Goal: Obtain resource: Download file/media

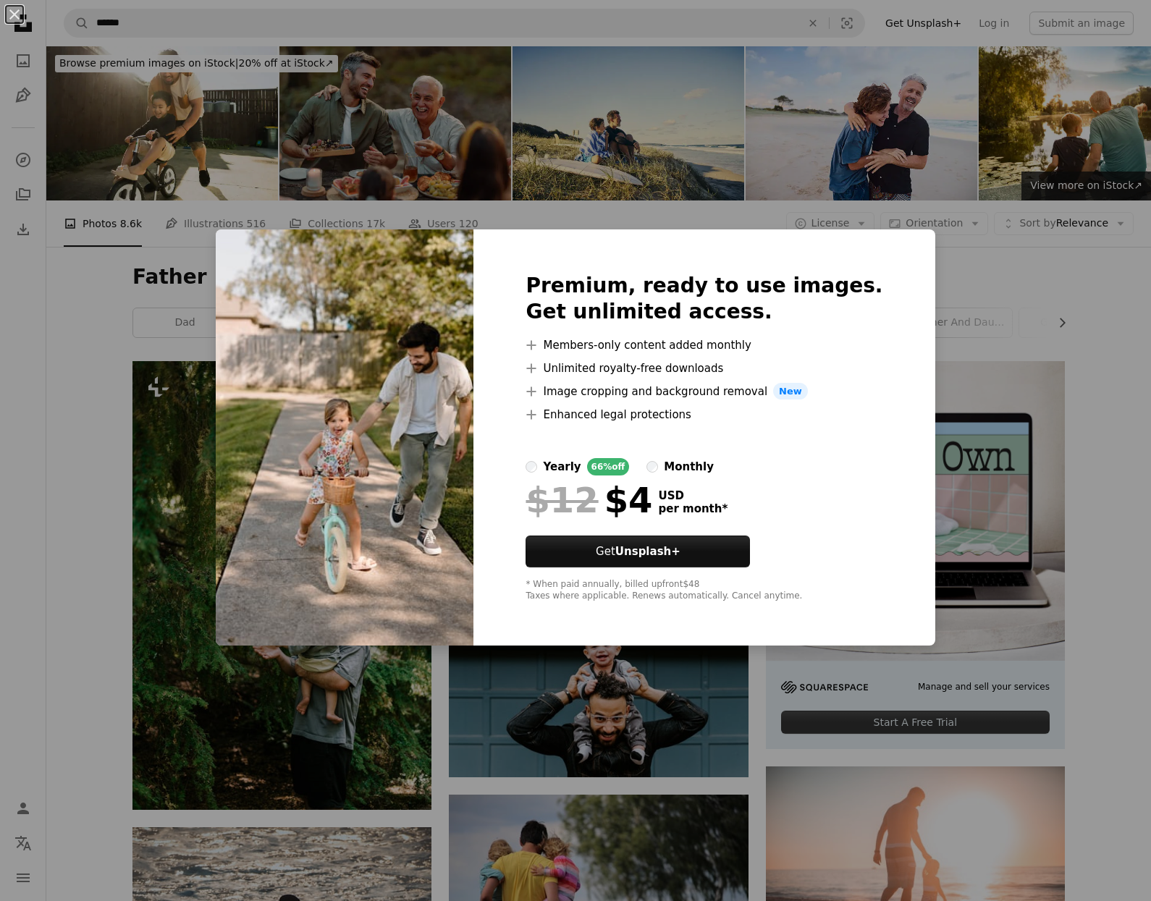
scroll to position [779, 0]
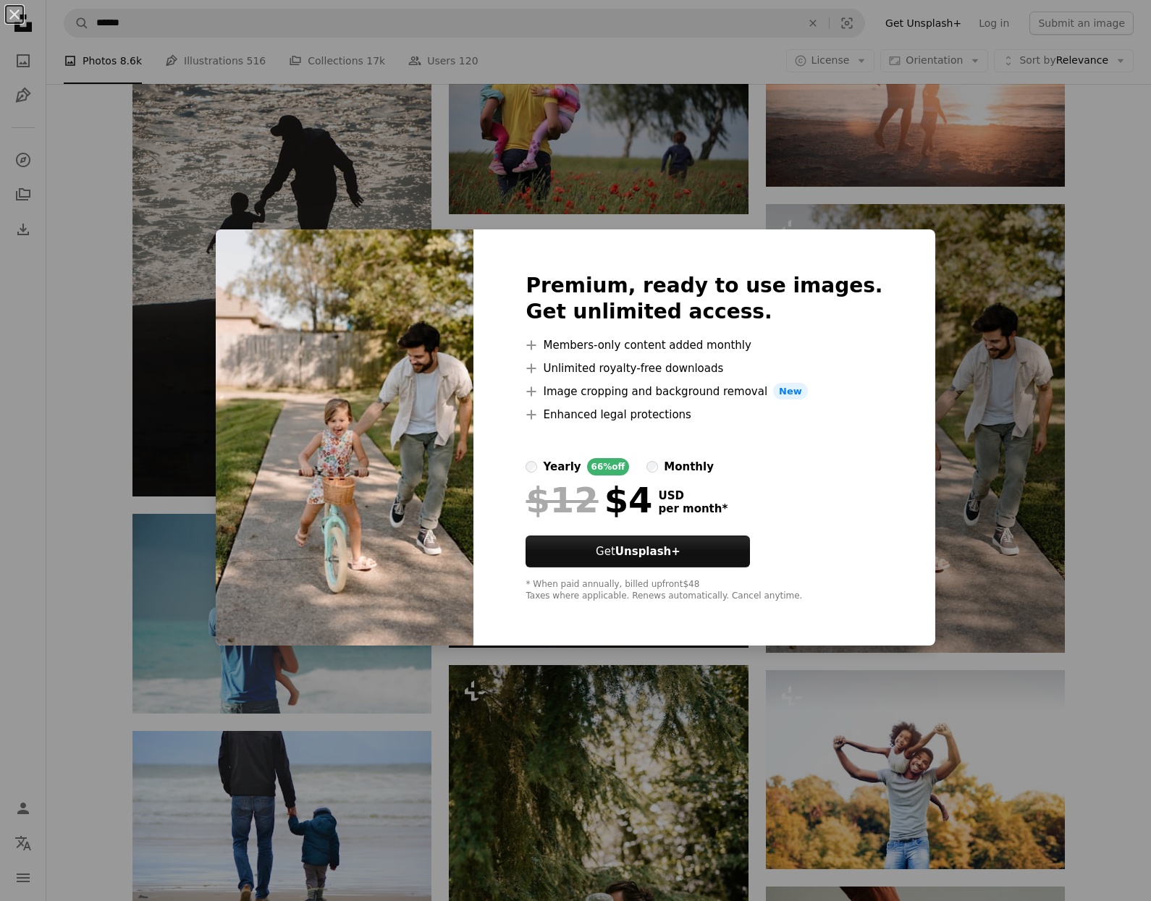
click at [1099, 394] on div "An X shape Premium, ready to use images. Get unlimited access. A plus sign Memb…" at bounding box center [575, 450] width 1151 height 901
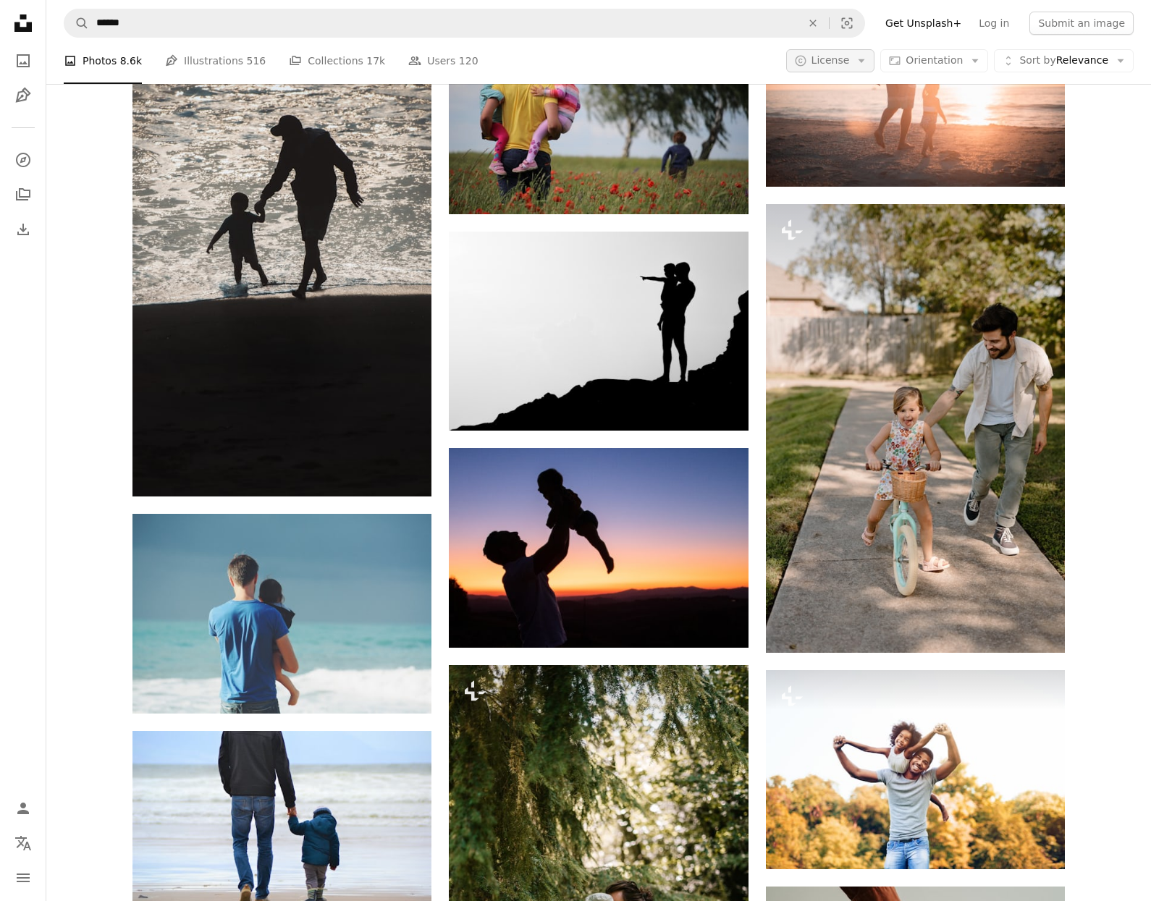
click at [864, 61] on icon "Arrow down" at bounding box center [861, 60] width 13 height 13
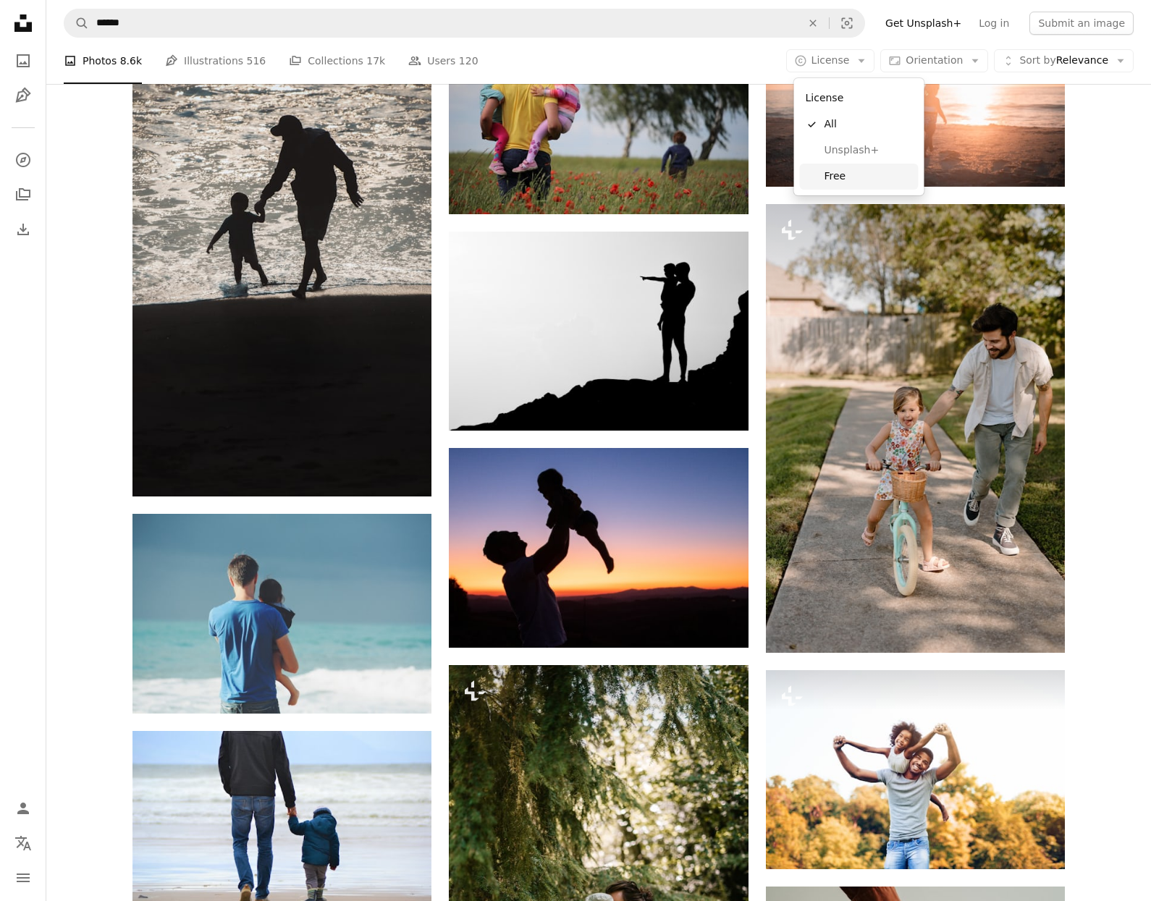
click at [835, 179] on span "Free" at bounding box center [868, 176] width 88 height 14
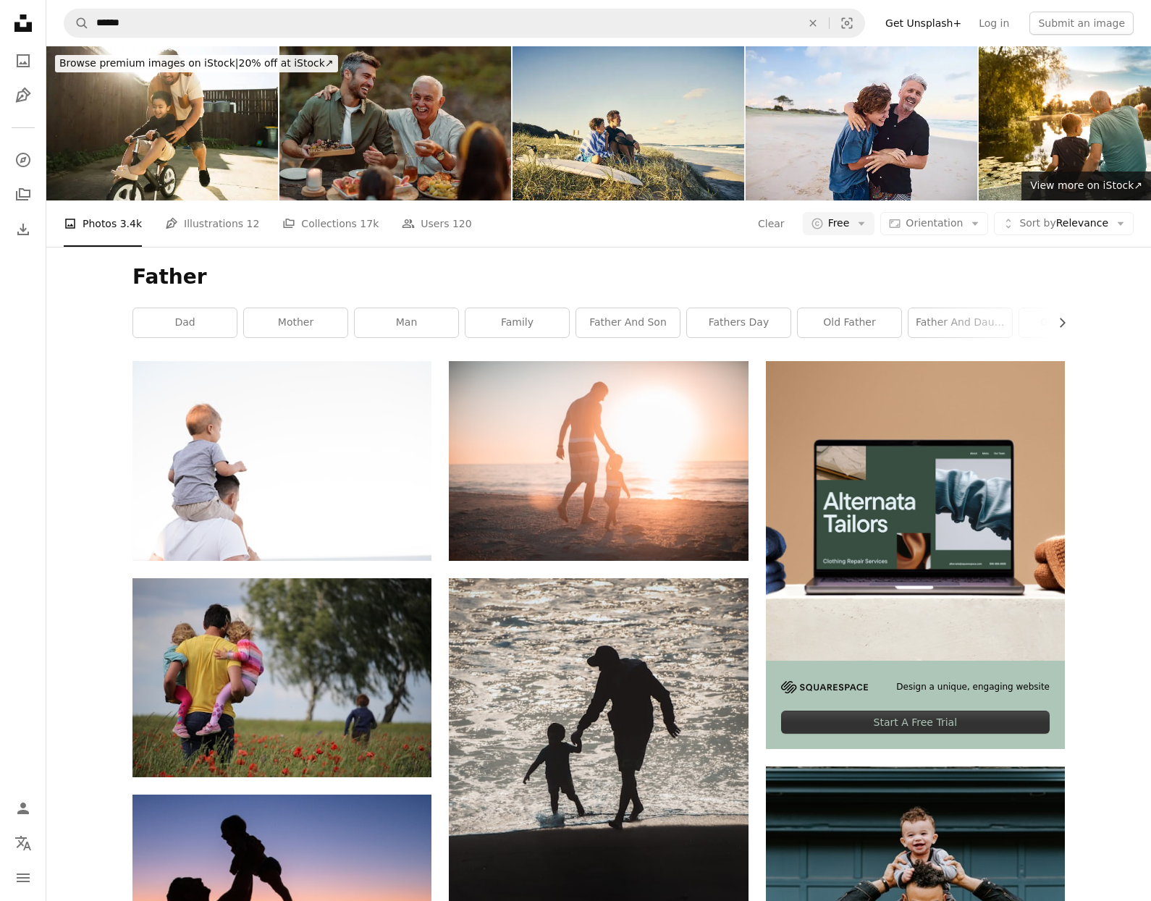
drag, startPoint x: 1107, startPoint y: 479, endPoint x: 1096, endPoint y: 473, distance: 12.9
drag, startPoint x: 1114, startPoint y: 439, endPoint x: 1093, endPoint y: 431, distance: 22.2
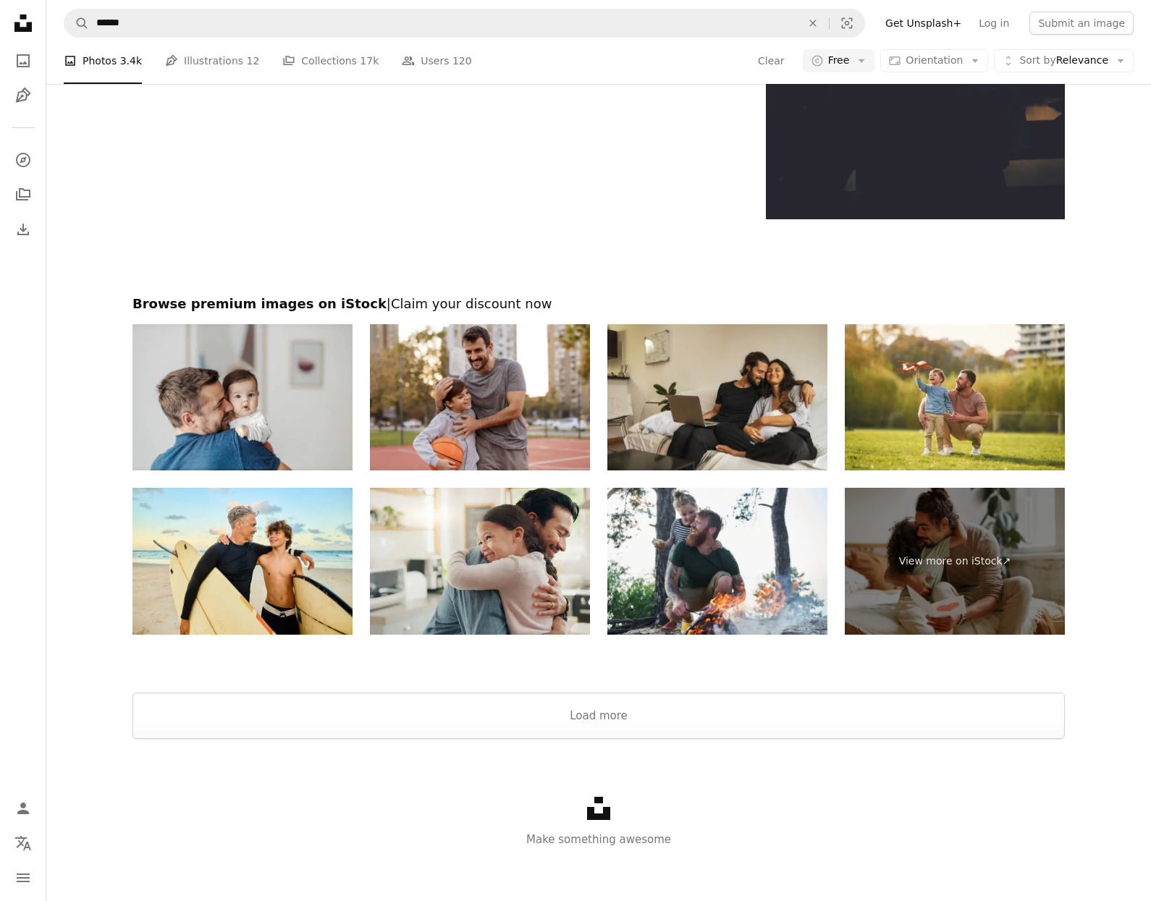
scroll to position [2362, 0]
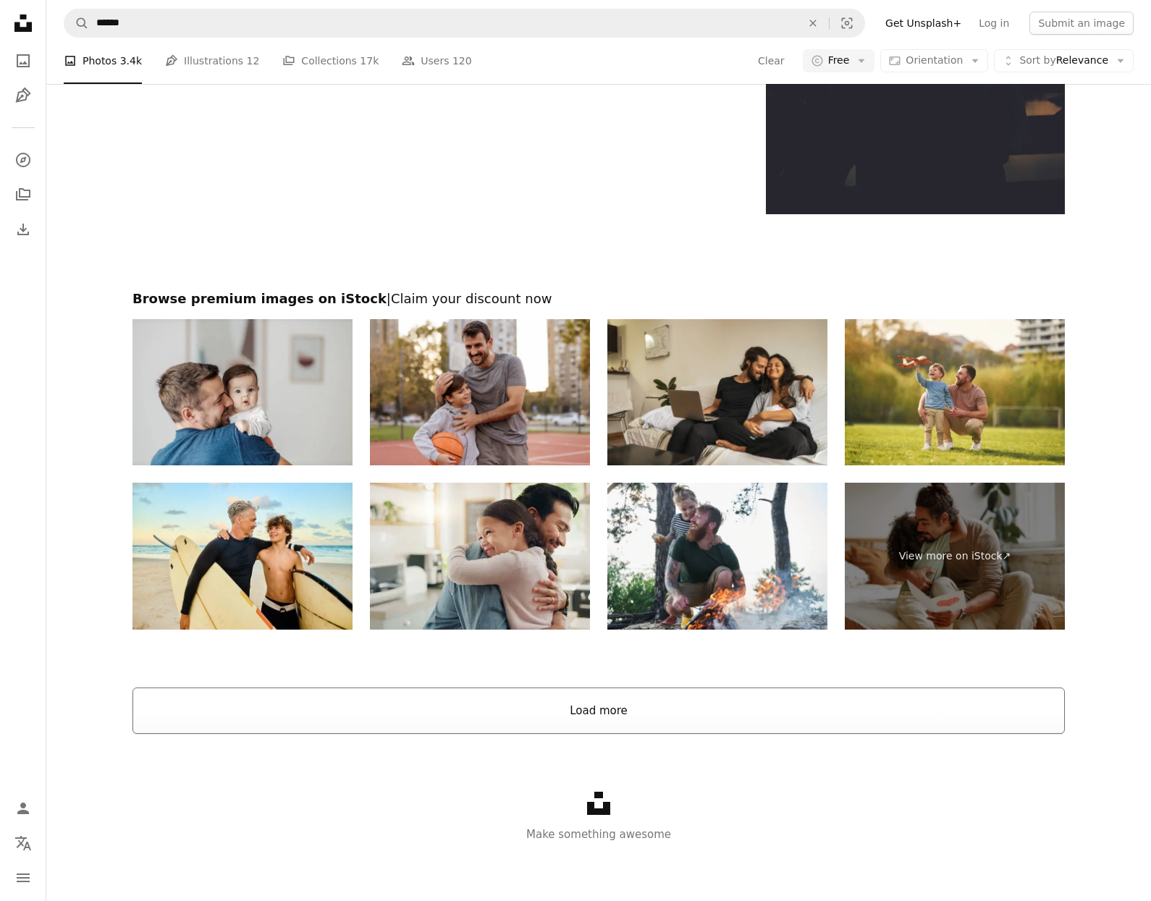
click at [850, 711] on button "Load more" at bounding box center [598, 710] width 932 height 46
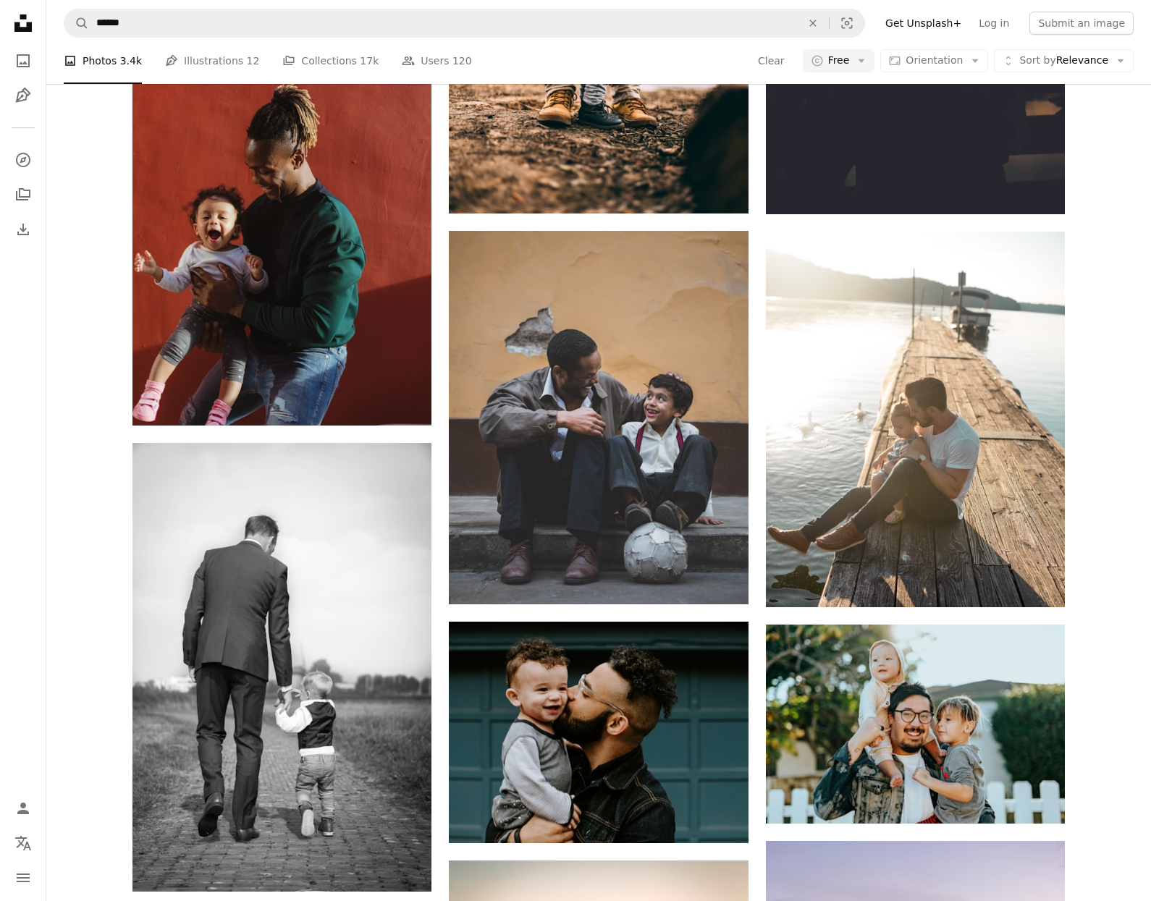
drag, startPoint x: 1104, startPoint y: 581, endPoint x: 1123, endPoint y: 630, distance: 52.7
click at [1106, 581] on div "A heart A plus sign [PERSON_NAME] Arrow pointing down A heart A plus sign [PERS…" at bounding box center [598, 256] width 1104 height 4515
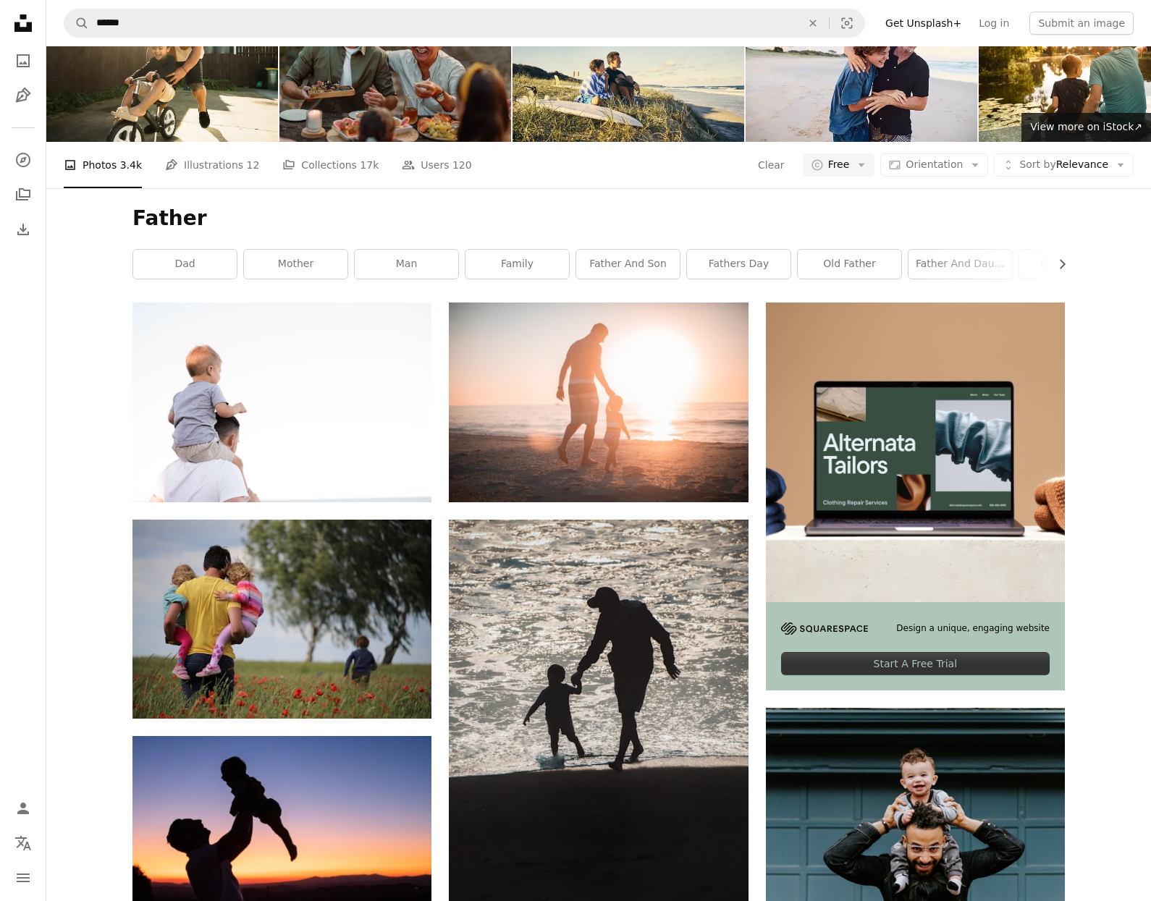
scroll to position [0, 0]
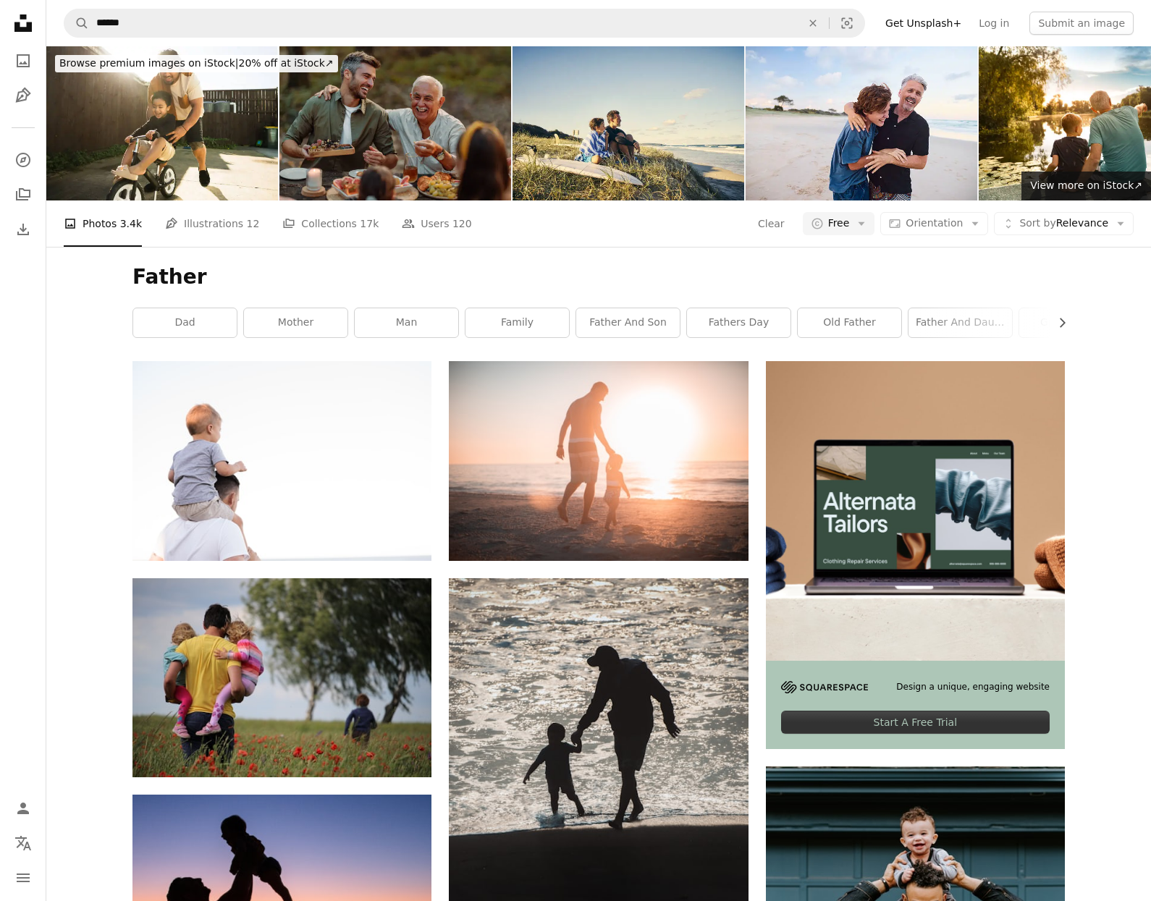
drag, startPoint x: 860, startPoint y: 115, endPoint x: 530, endPoint y: 2, distance: 348.7
drag, startPoint x: 1098, startPoint y: 399, endPoint x: 1104, endPoint y: 391, distance: 8.8
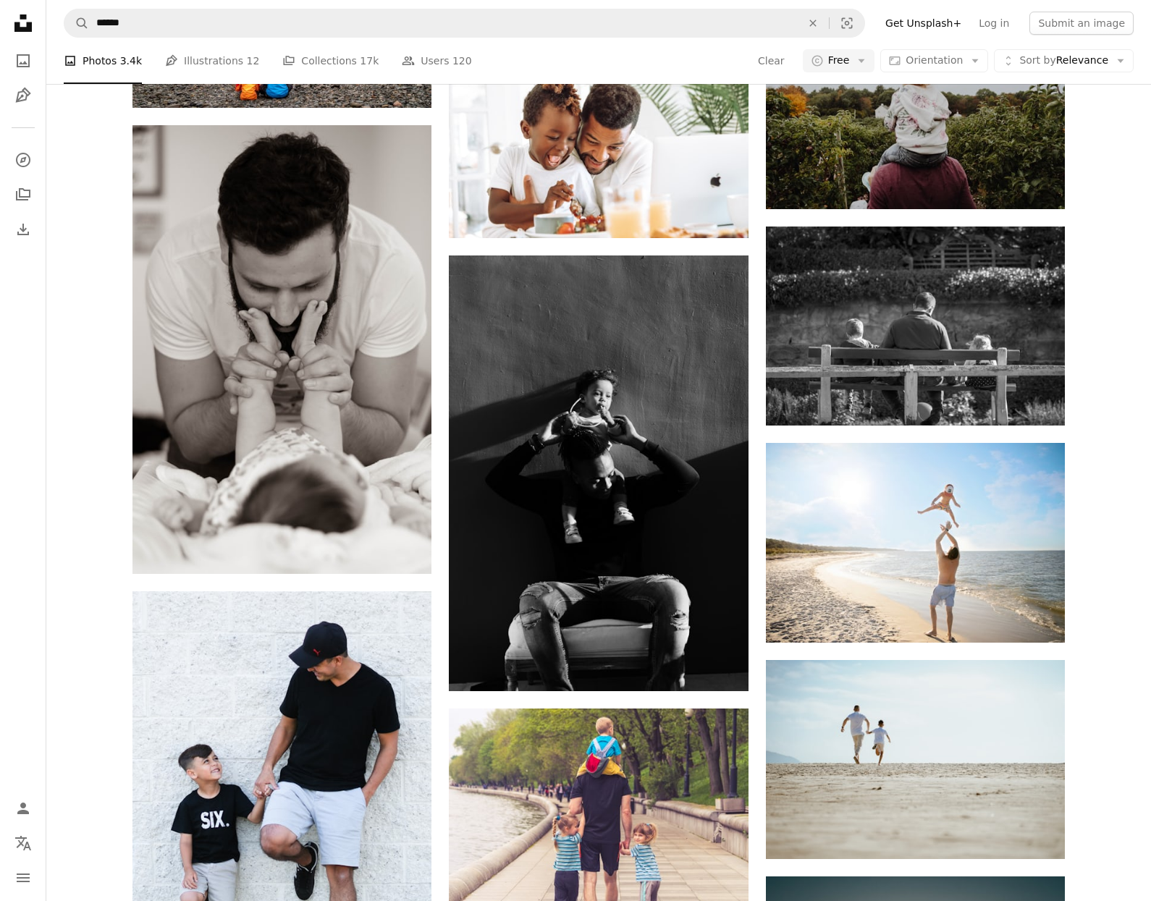
scroll to position [11042, 0]
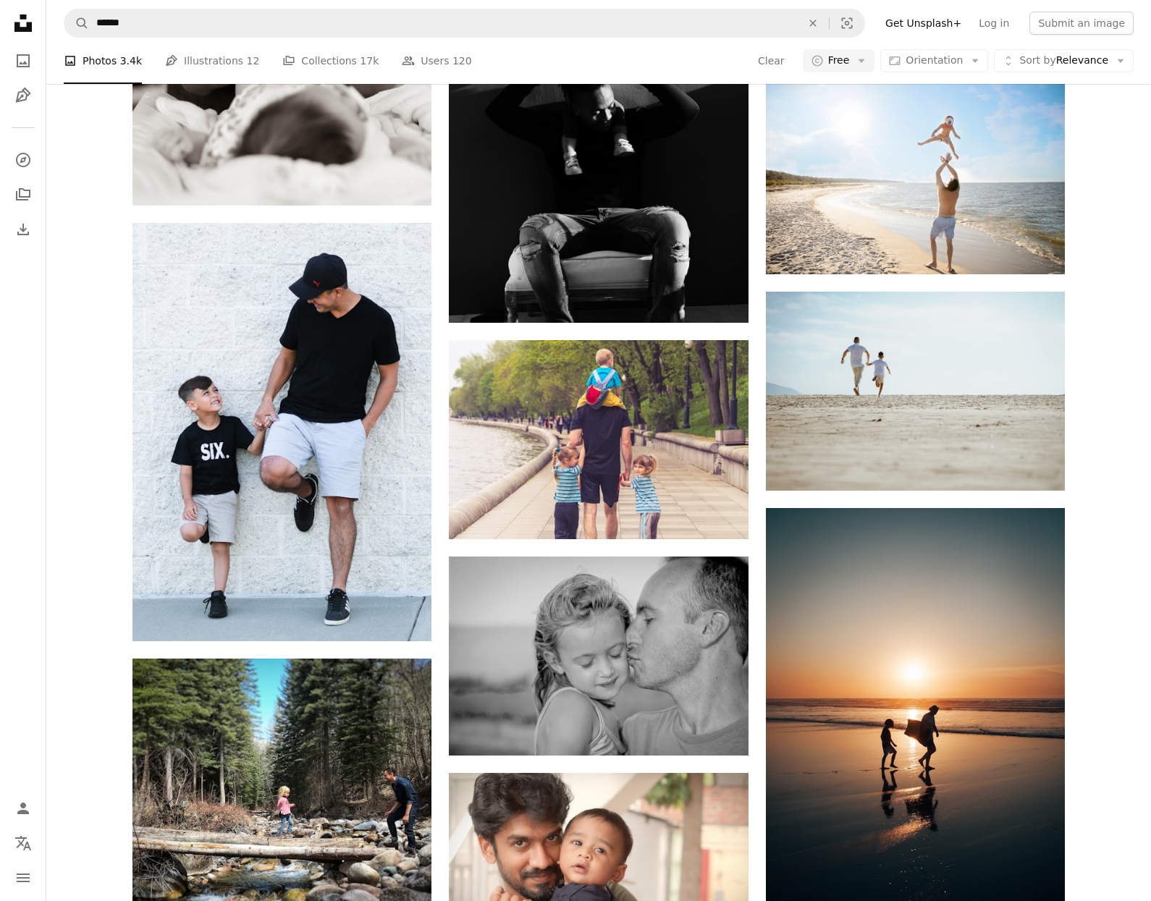
scroll to position [11416, 0]
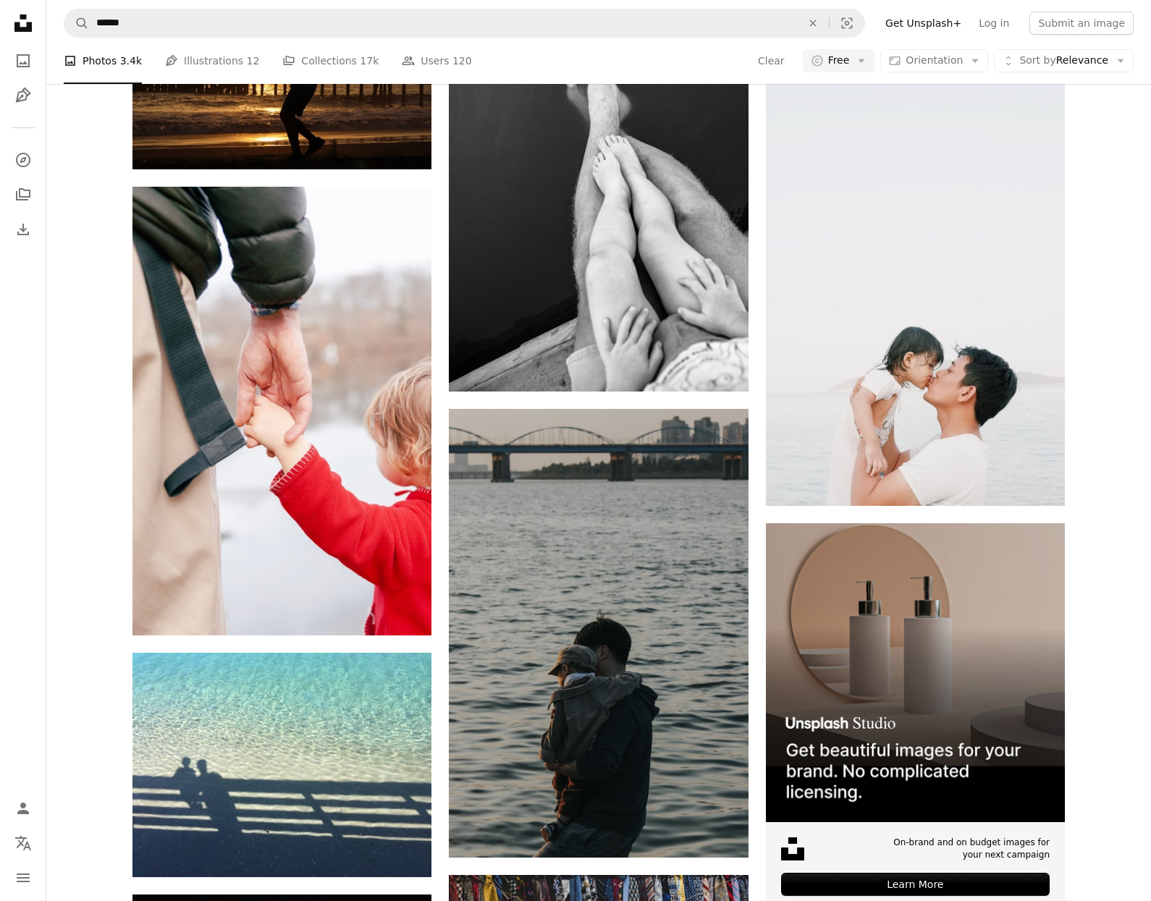
scroll to position [0, 0]
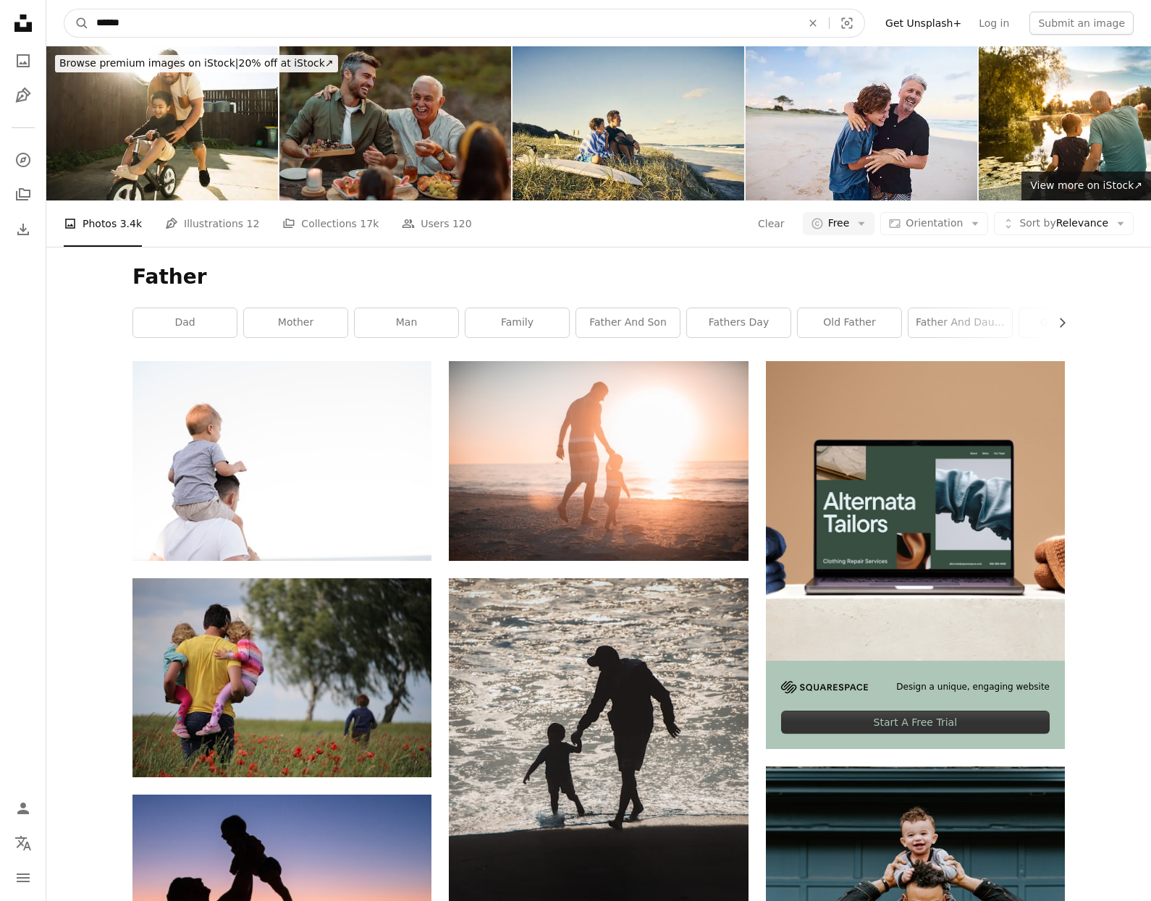
drag, startPoint x: 96, startPoint y: 19, endPoint x: 93, endPoint y: 5, distance: 13.9
click at [96, 20] on input "******" at bounding box center [443, 22] width 708 height 27
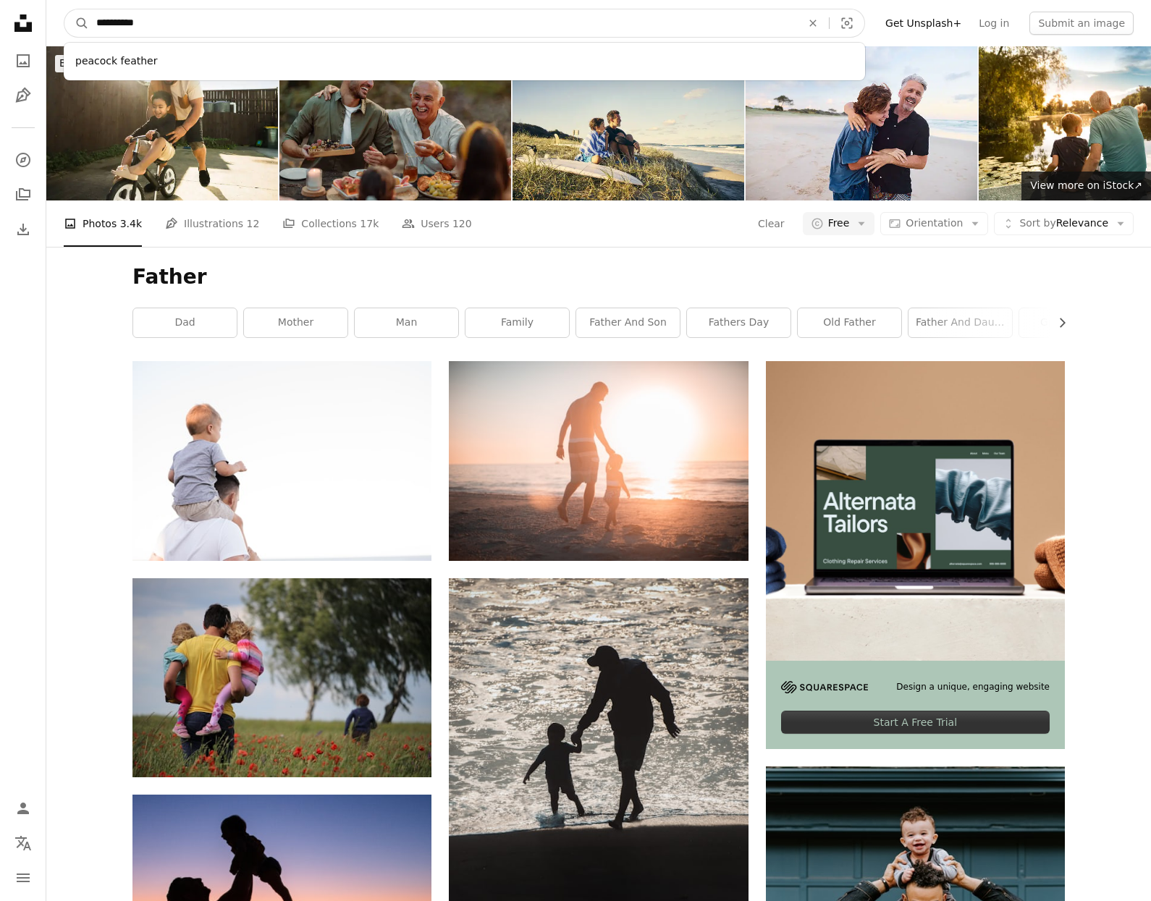
type input "**********"
click at [64, 9] on button "A magnifying glass" at bounding box center [76, 22] width 25 height 27
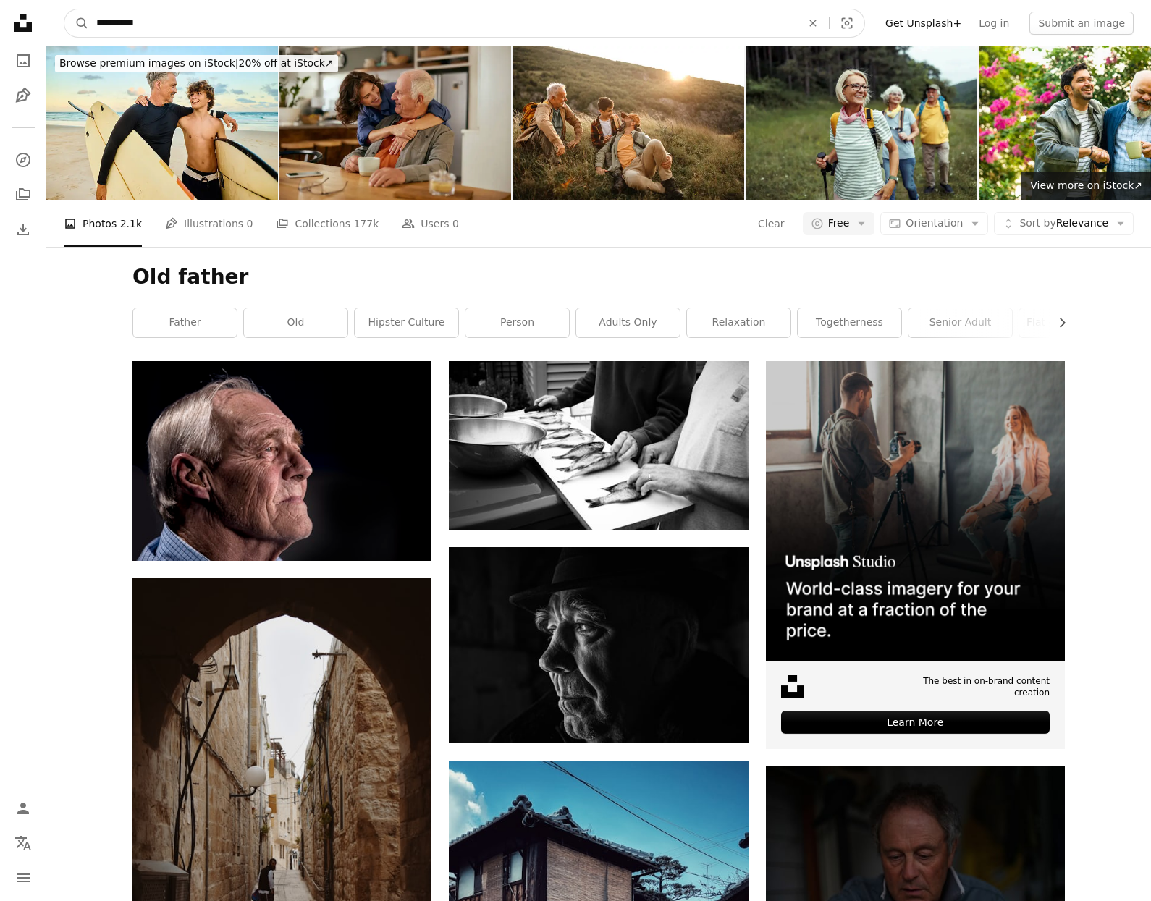
drag, startPoint x: 143, startPoint y: 14, endPoint x: 64, endPoint y: 1, distance: 80.1
click at [63, 7] on nav "**********" at bounding box center [598, 23] width 1104 height 46
type input "**********"
click button "A magnifying glass" at bounding box center [76, 22] width 25 height 27
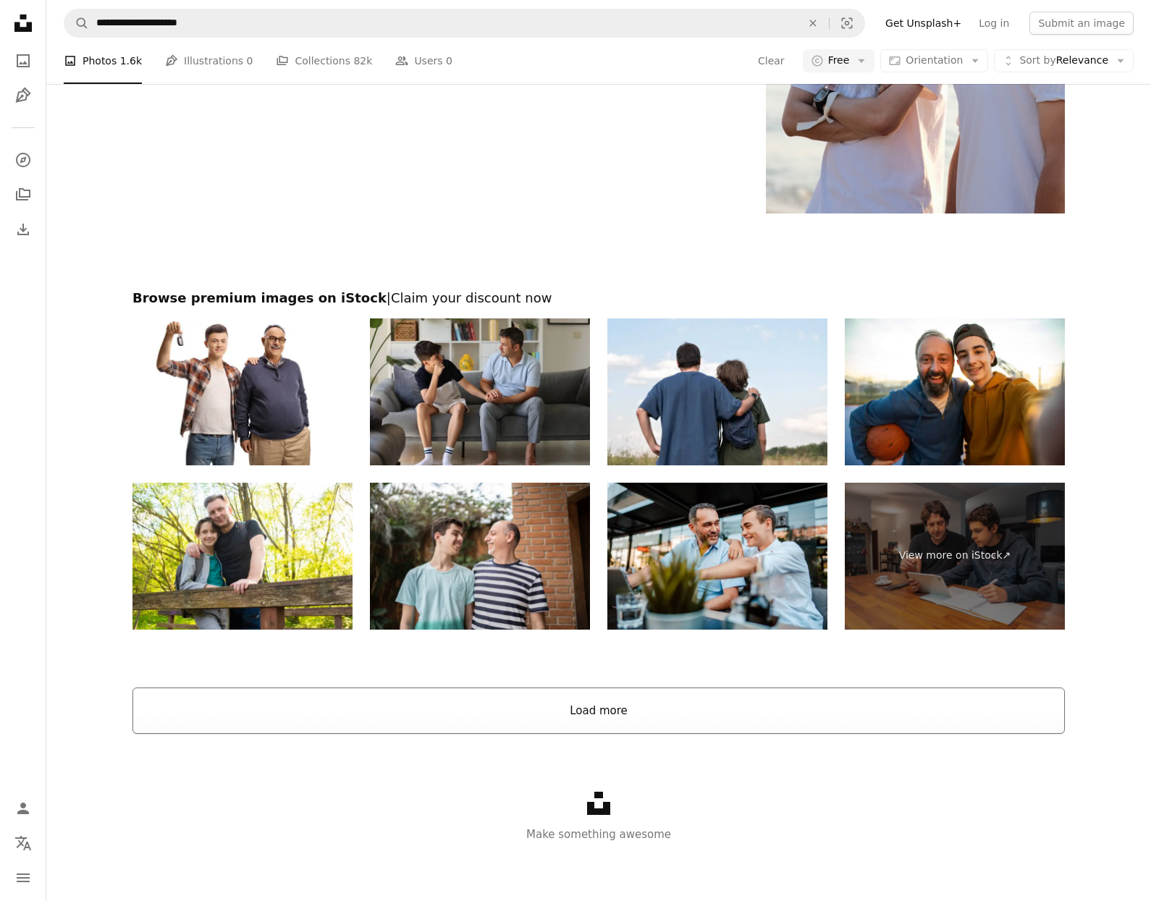
click at [606, 701] on button "Load more" at bounding box center [598, 710] width 932 height 46
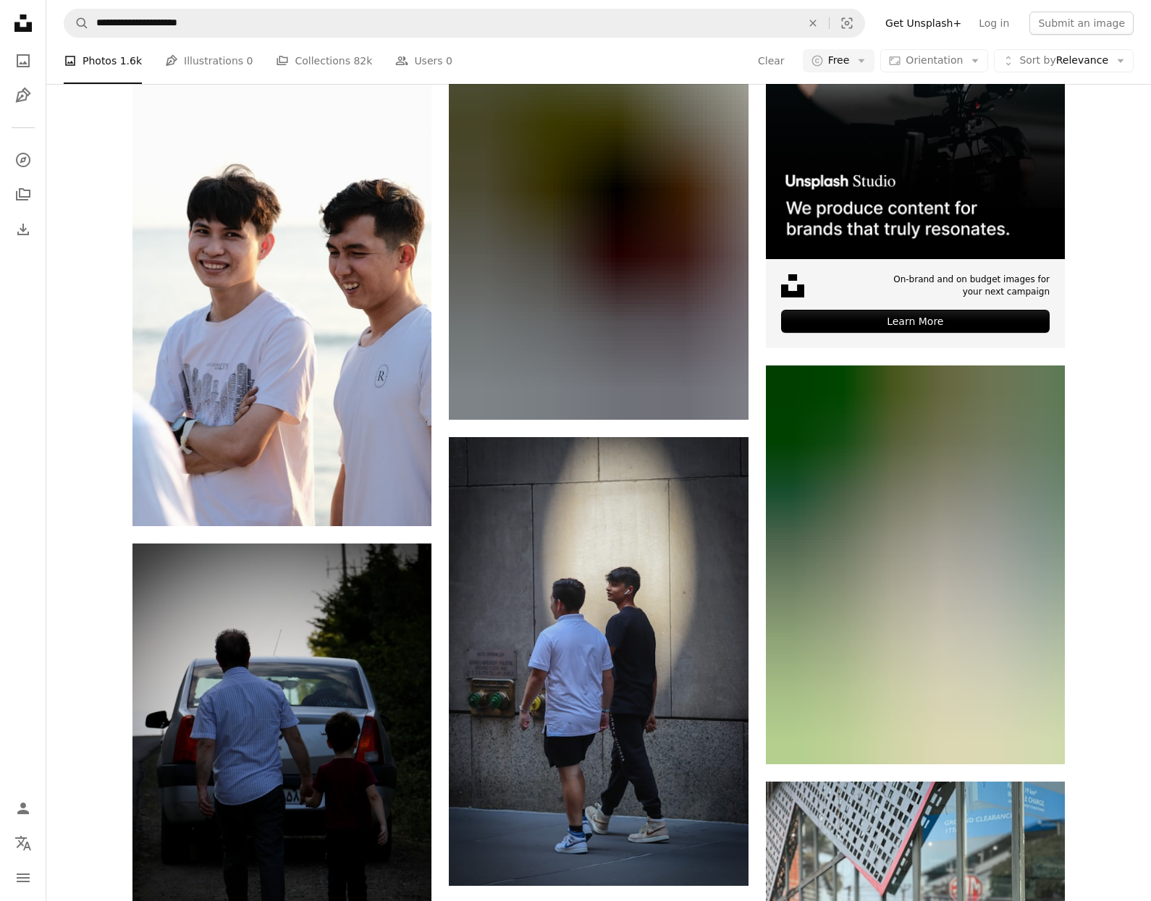
scroll to position [6840, 0]
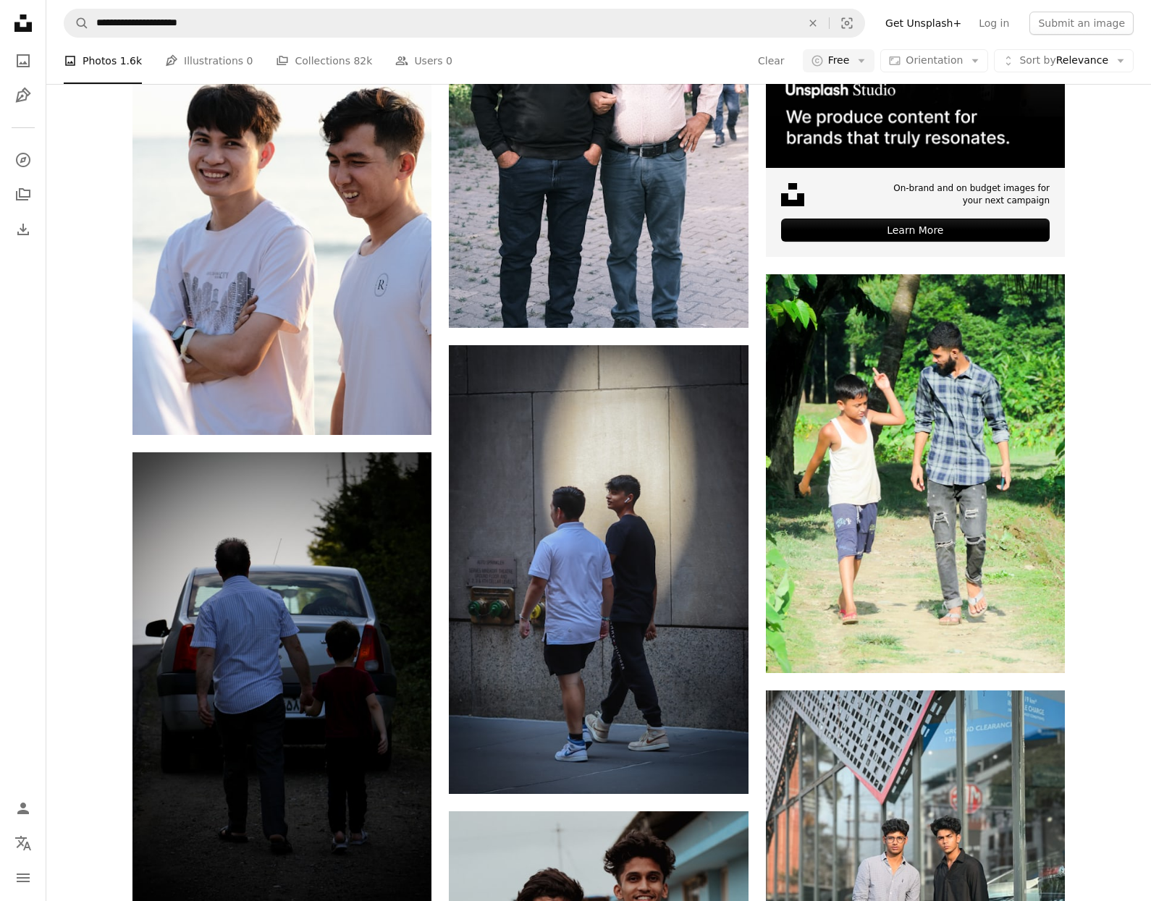
drag, startPoint x: 1100, startPoint y: 642, endPoint x: 1088, endPoint y: 642, distance: 12.3
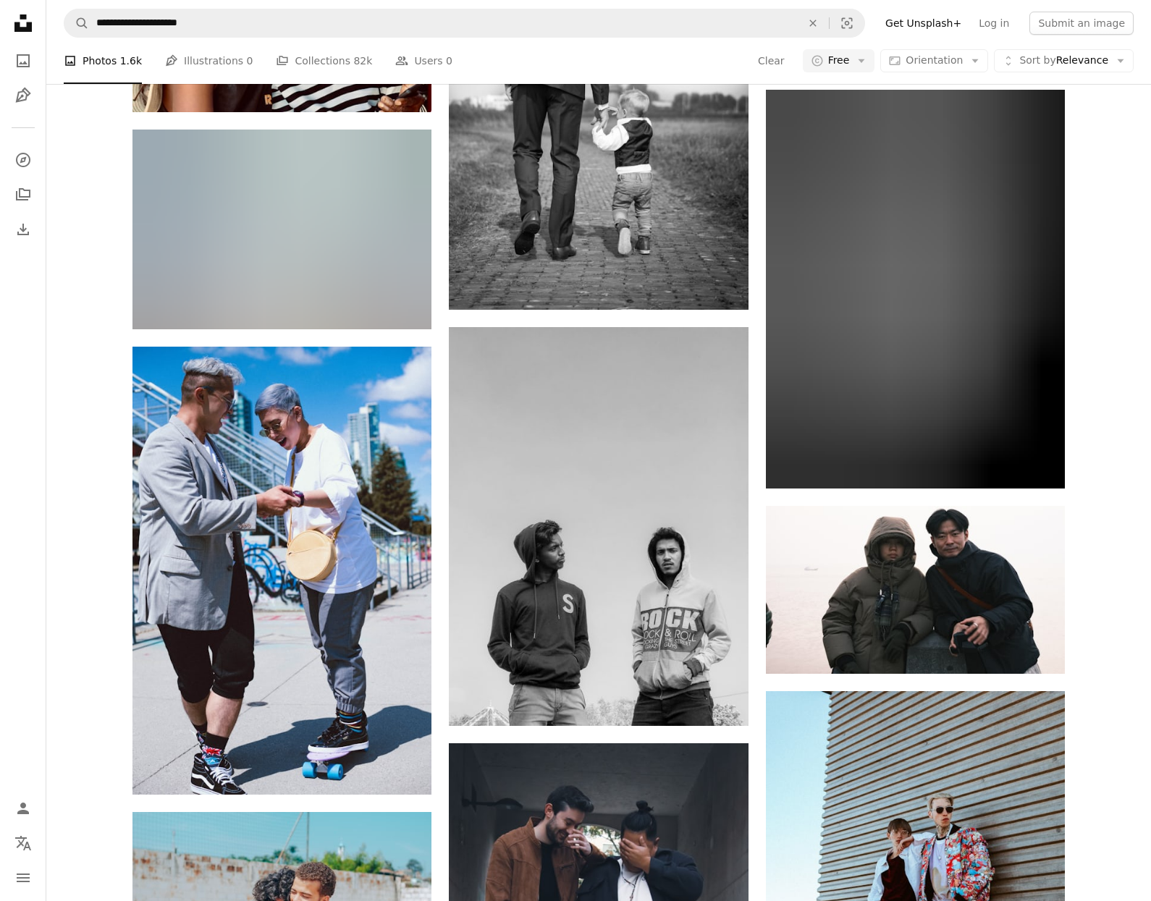
scroll to position [10977, 0]
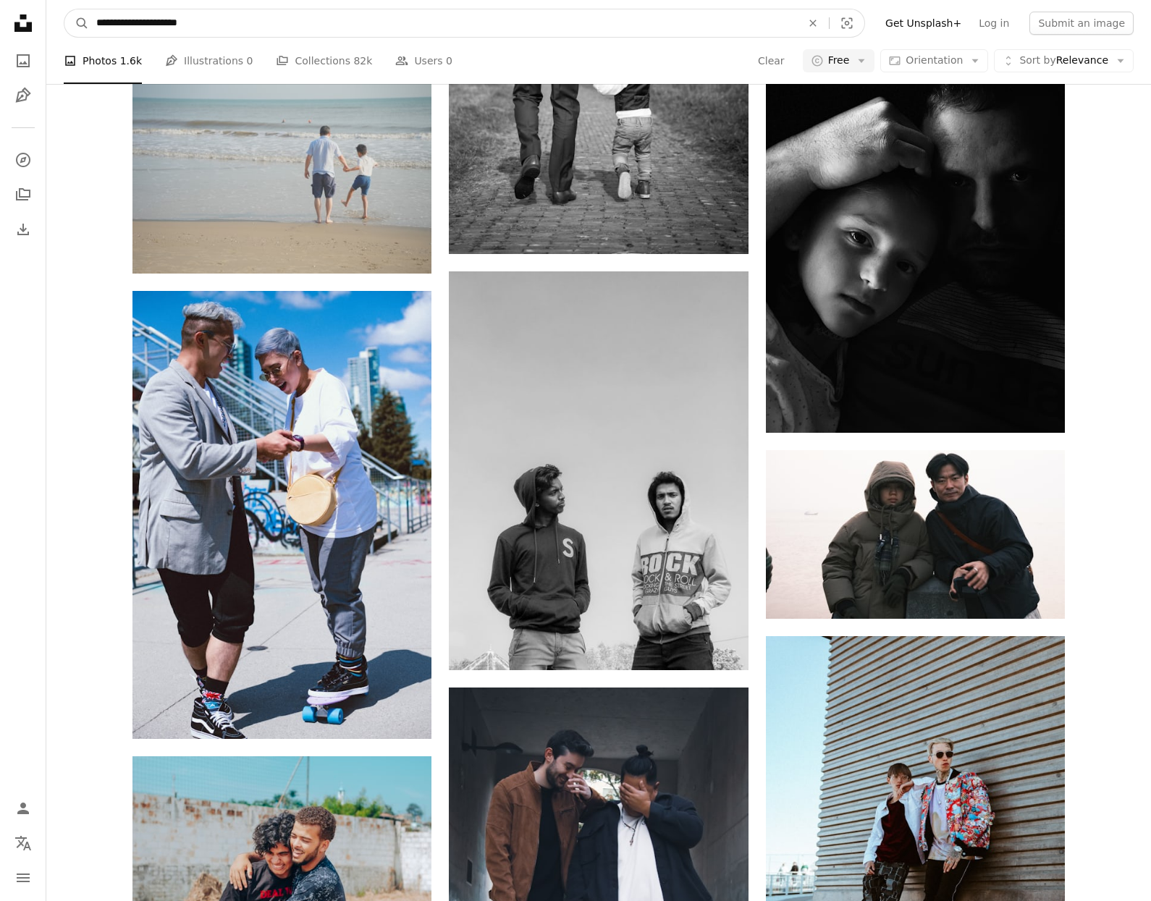
click at [277, 24] on input "**********" at bounding box center [443, 22] width 708 height 27
type input "**********"
click button "A magnifying glass" at bounding box center [76, 22] width 25 height 27
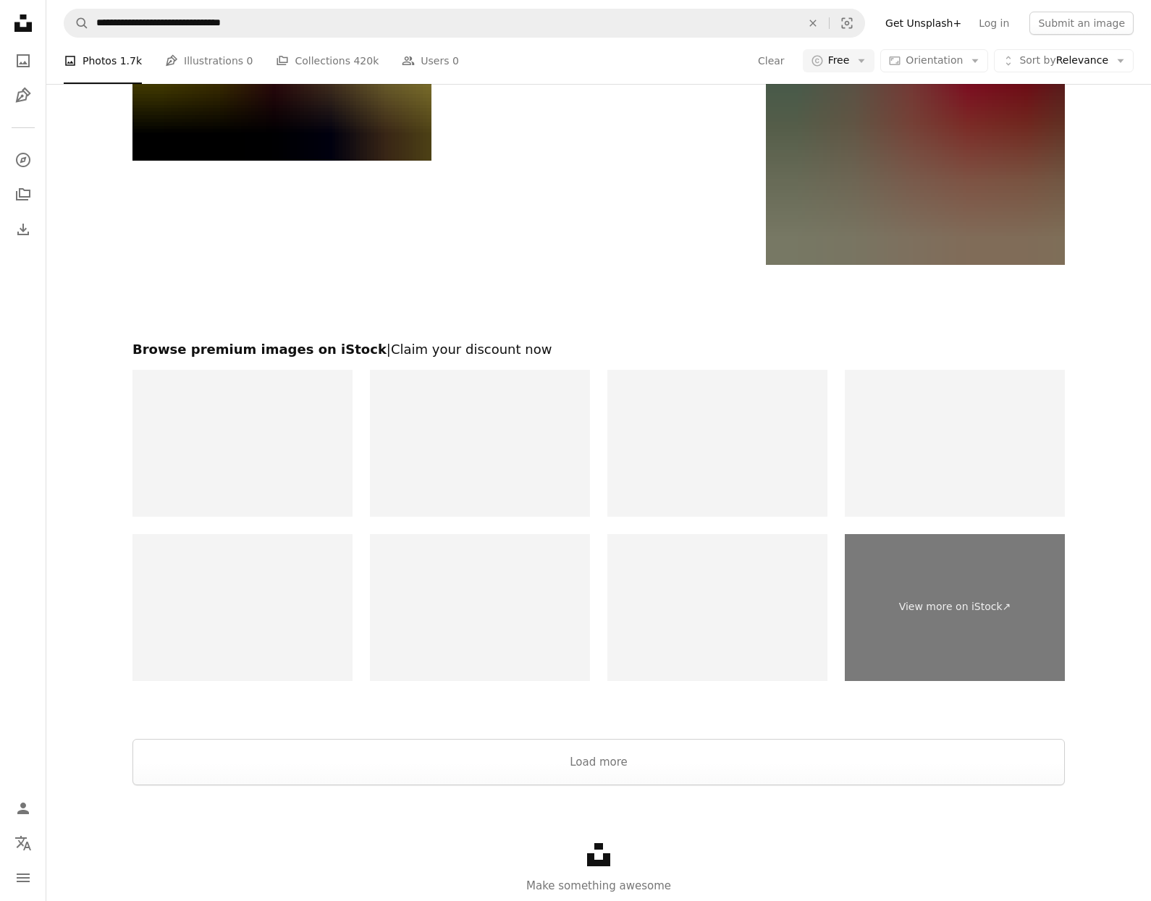
scroll to position [2837, 0]
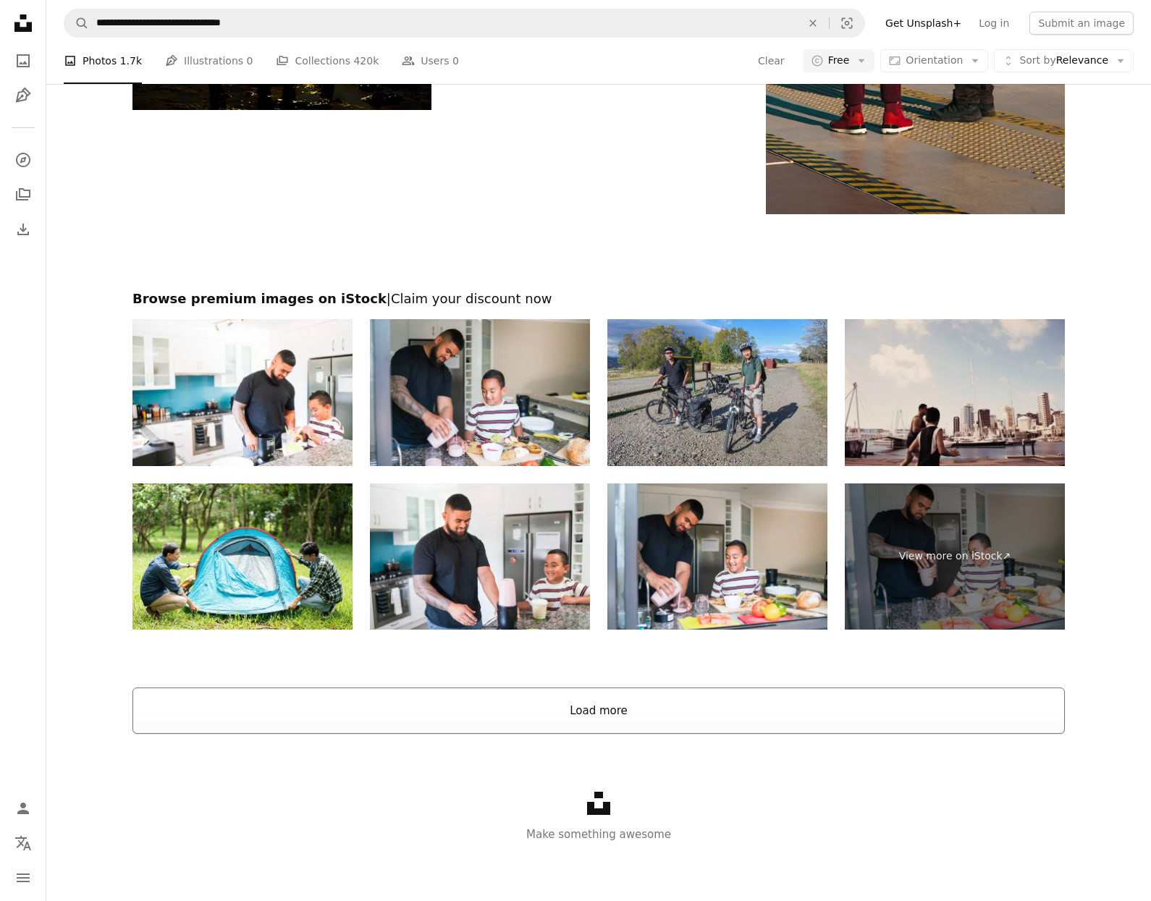
click at [585, 710] on button "Load more" at bounding box center [598, 710] width 932 height 46
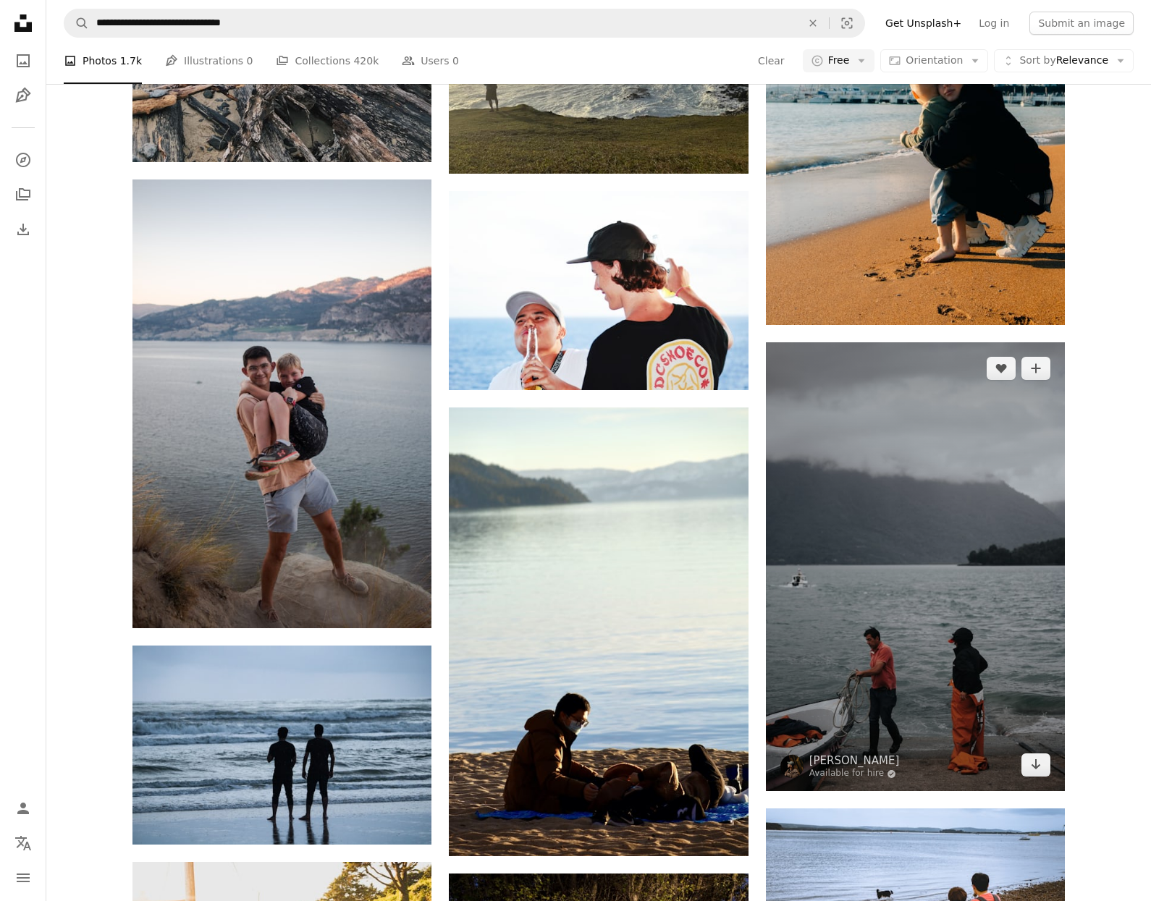
scroll to position [4964, 0]
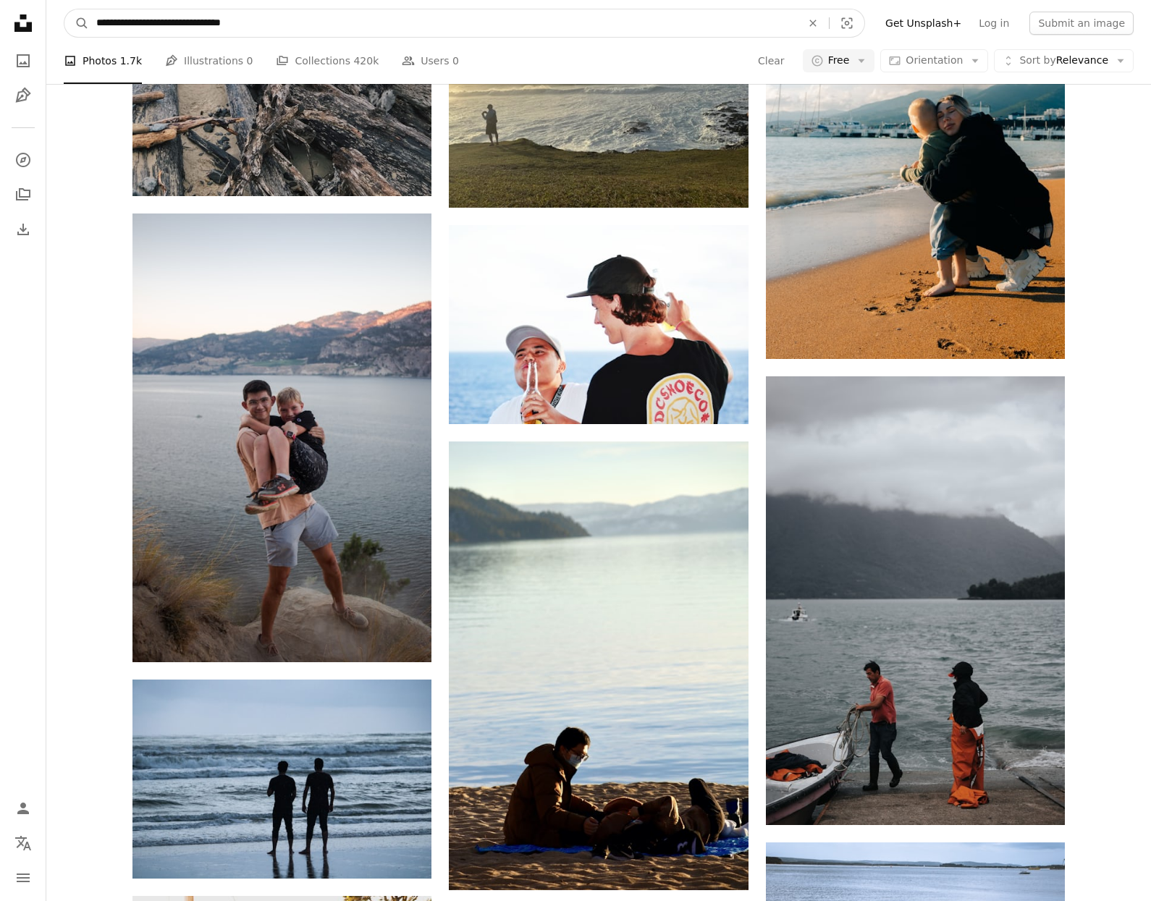
drag, startPoint x: 279, startPoint y: 3, endPoint x: 262, endPoint y: -14, distance: 23.5
